Goal: Information Seeking & Learning: Learn about a topic

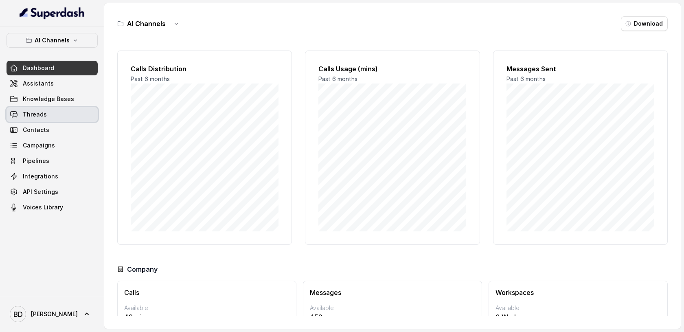
click at [34, 116] on span "Threads" at bounding box center [35, 114] width 24 height 8
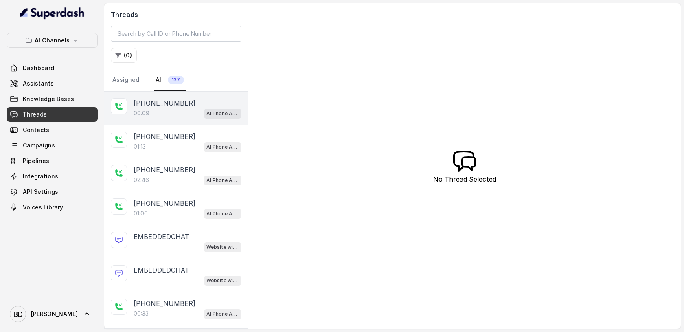
click at [154, 105] on p "[PHONE_NUMBER]" at bounding box center [165, 103] width 62 height 10
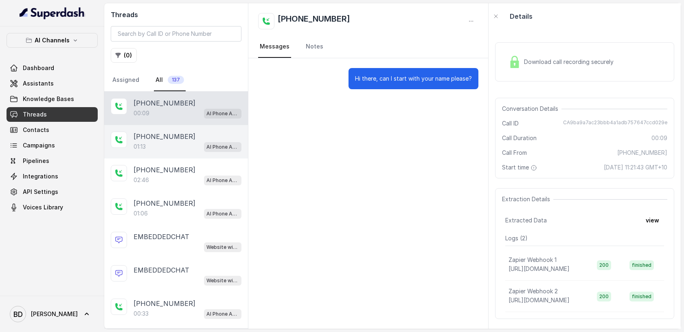
click at [154, 129] on div "[PHONE_NUMBER]:13 AI Phone Assistant" at bounding box center [176, 141] width 144 height 33
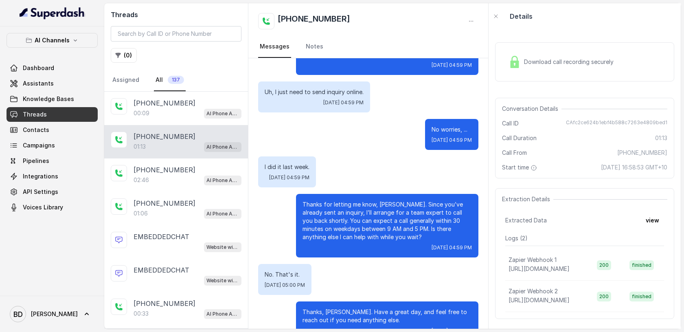
scroll to position [235, 0]
